Goal: Task Accomplishment & Management: Manage account settings

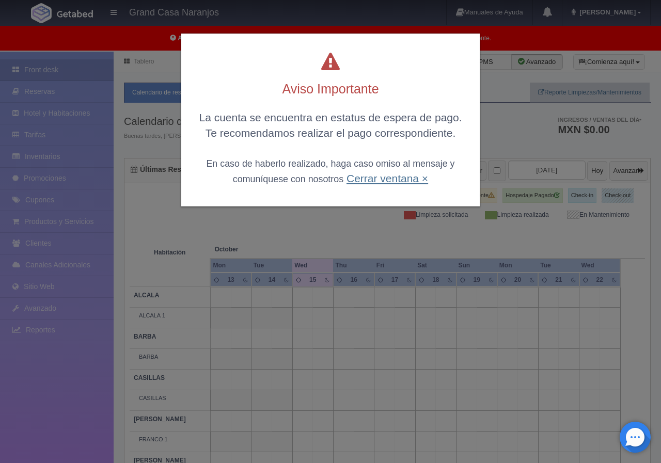
click at [371, 181] on link "Cerrar ventana ×" at bounding box center [387, 178] width 82 height 12
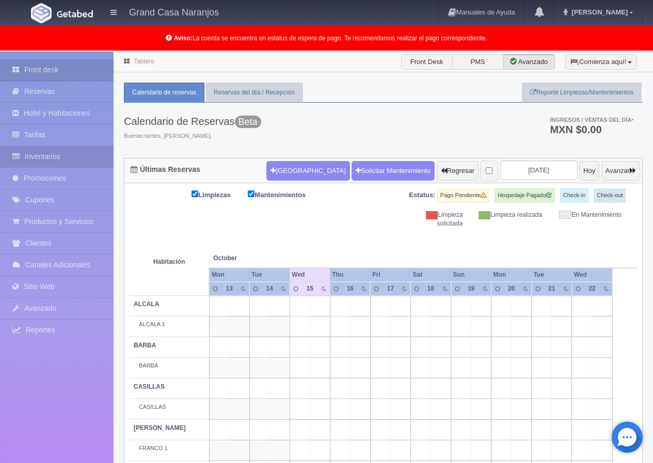
click at [61, 152] on link "Inventarios" at bounding box center [57, 156] width 114 height 21
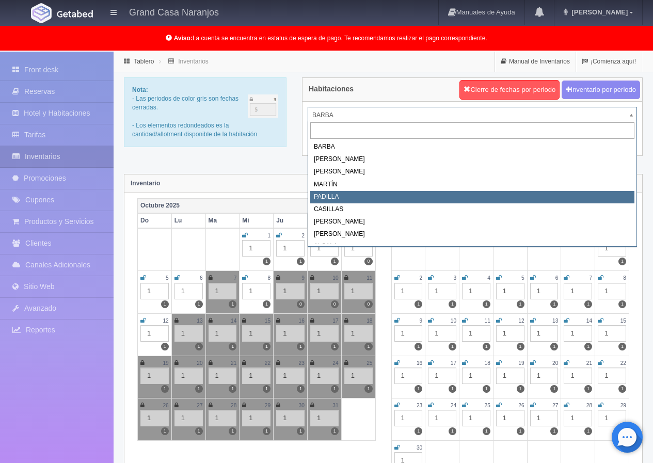
select select "2064"
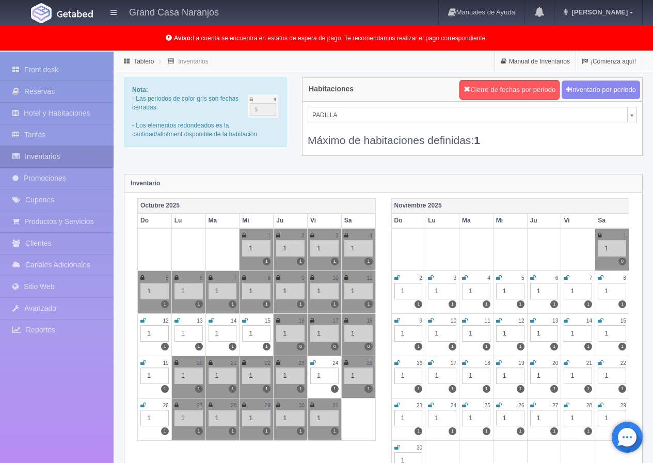
click at [243, 318] on icon at bounding box center [245, 320] width 6 height 6
